Goal: Browse casually: Explore the website without a specific task or goal

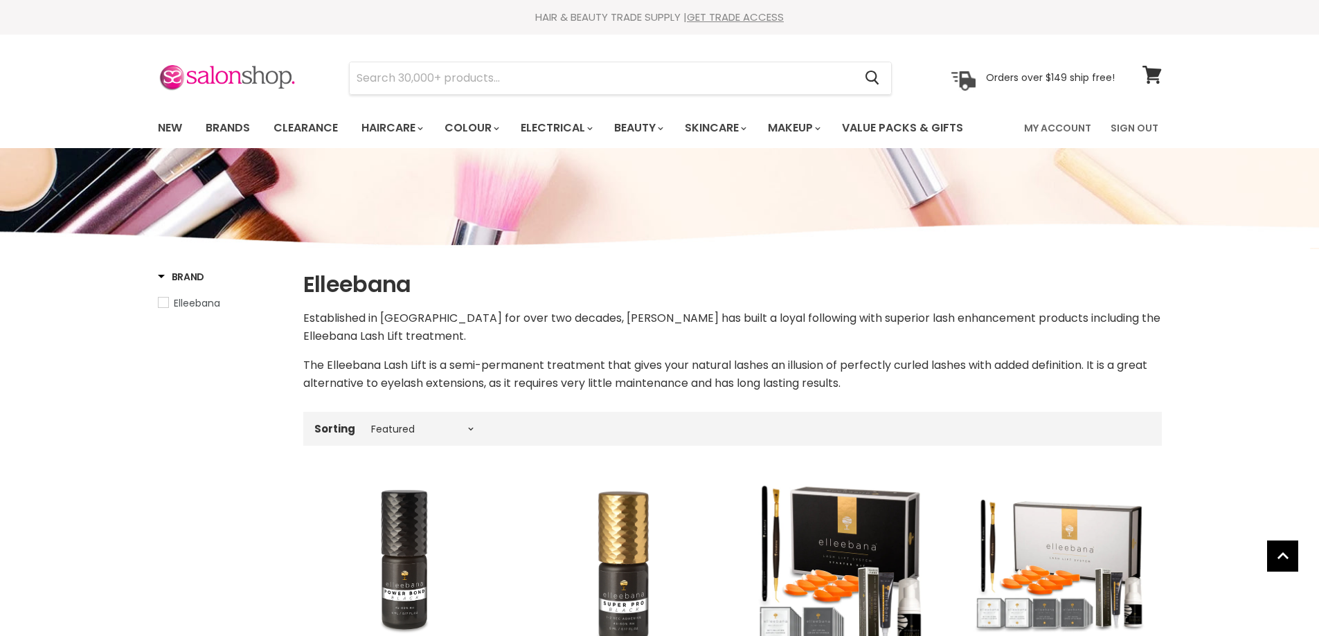
select select "manual"
click at [163, 127] on link "New" at bounding box center [170, 128] width 45 height 29
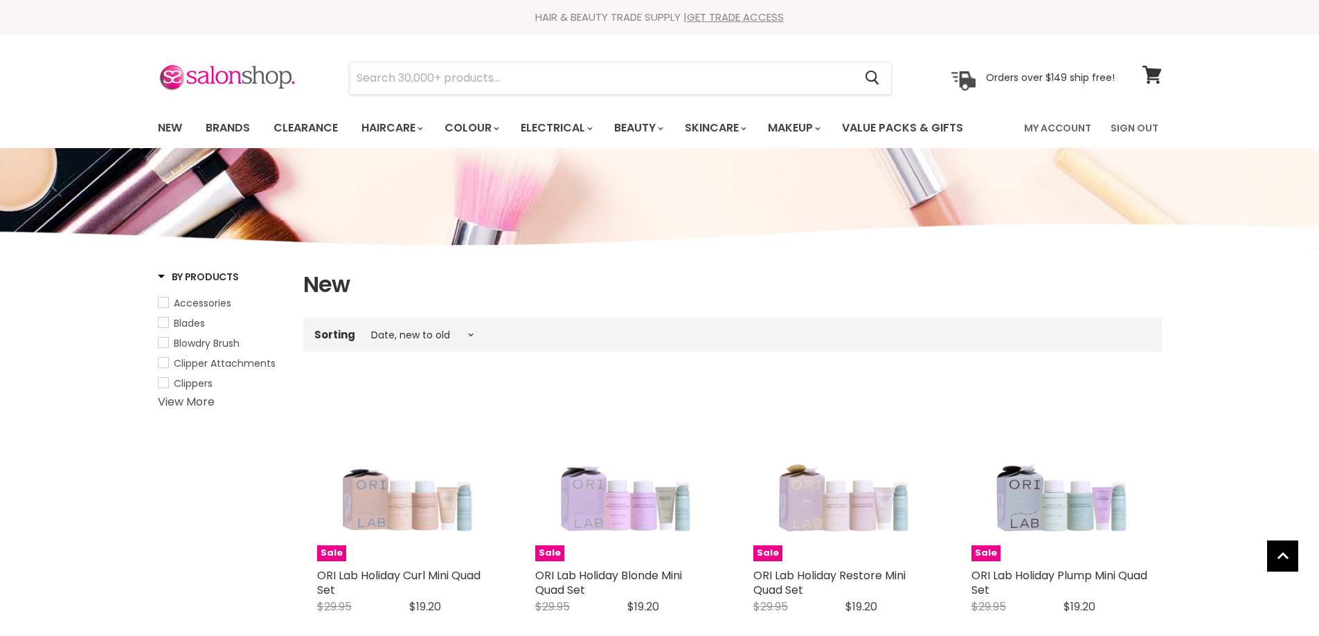
select select "created-descending"
click at [1134, 125] on link "Sign Out" at bounding box center [1134, 128] width 64 height 29
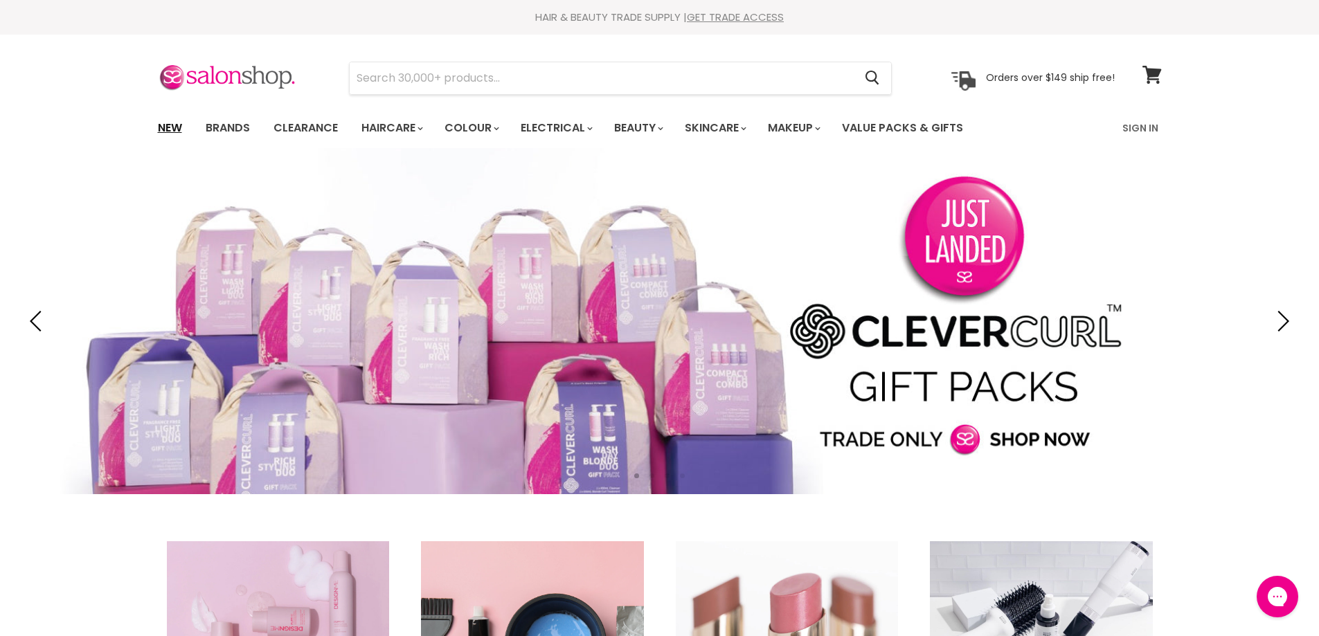
click at [170, 125] on link "New" at bounding box center [170, 128] width 45 height 29
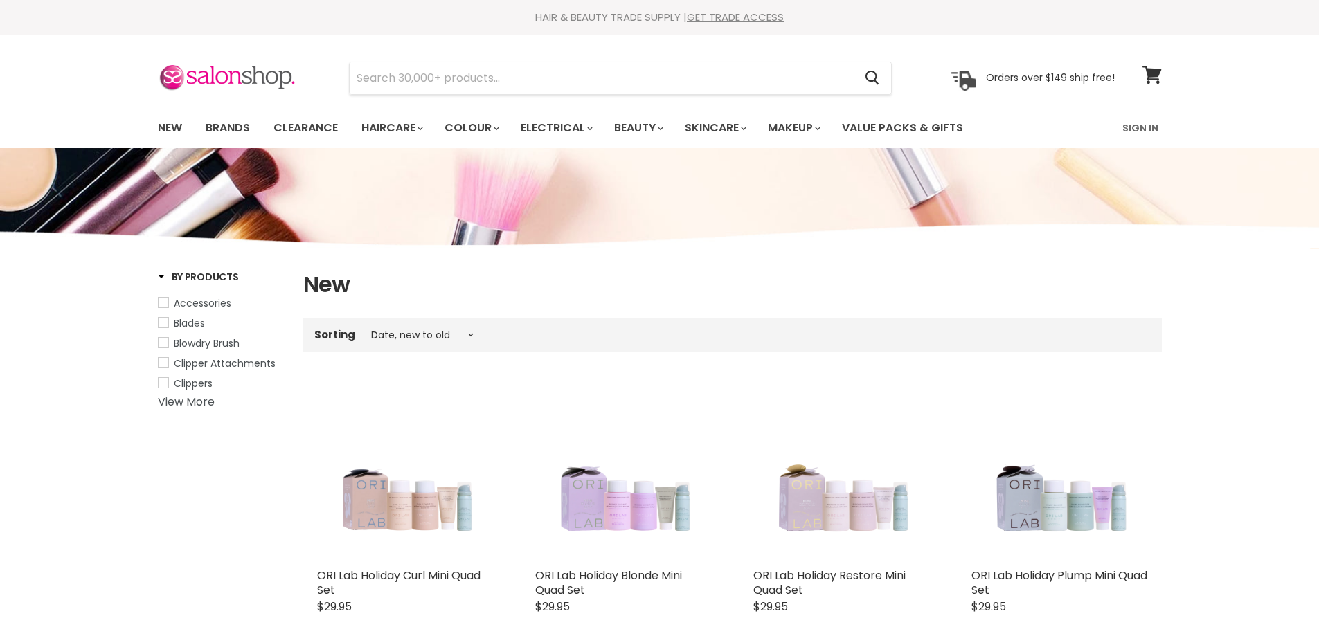
select select "created-descending"
click at [169, 125] on link "New" at bounding box center [170, 128] width 45 height 29
select select "created-descending"
click at [242, 124] on link "Brands" at bounding box center [227, 128] width 65 height 29
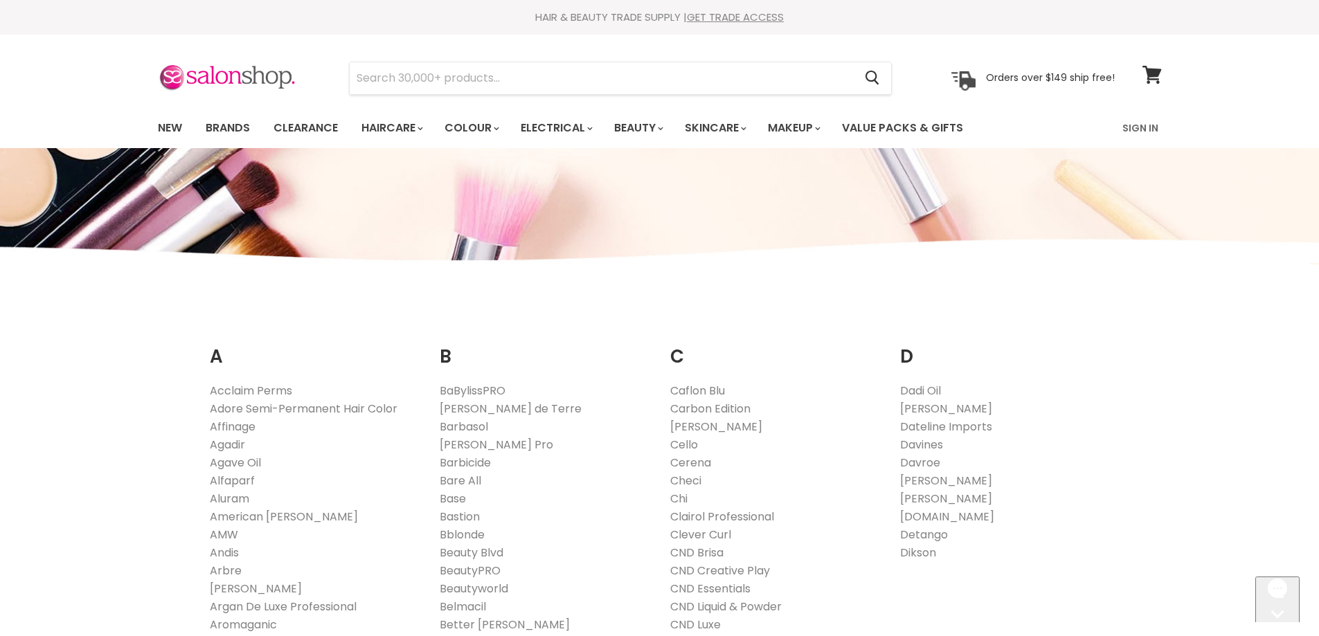
click at [157, 126] on link "New" at bounding box center [170, 128] width 45 height 29
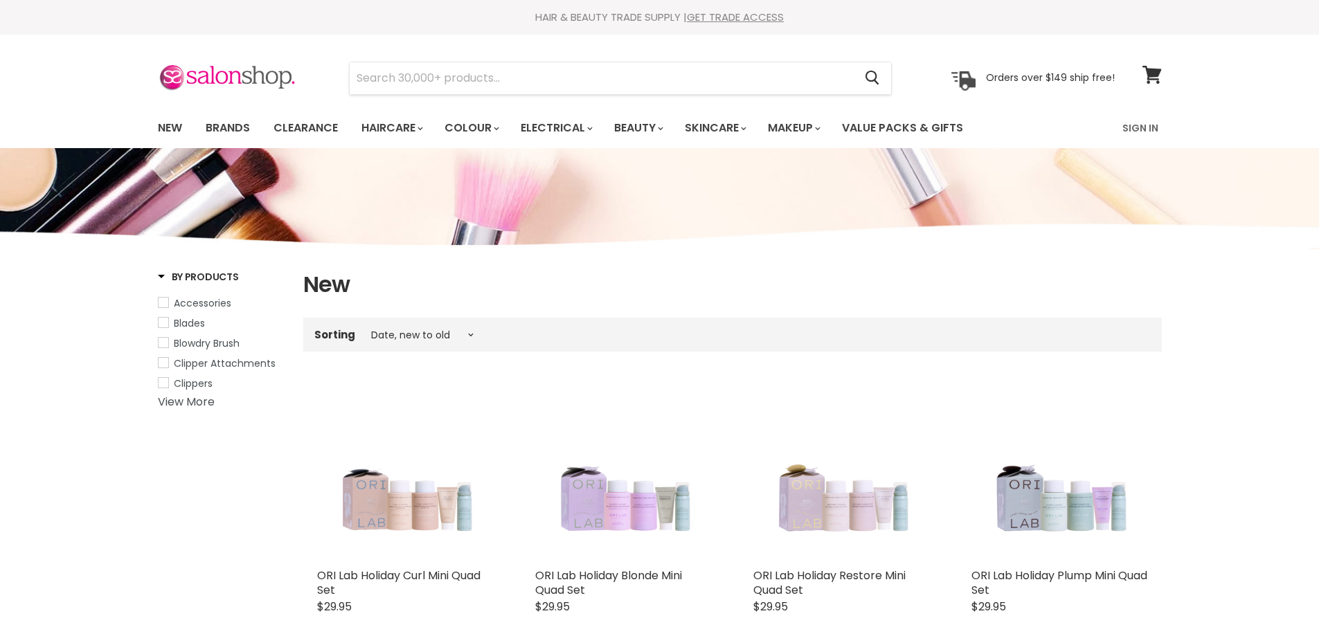
select select "created-descending"
